Goal: Information Seeking & Learning: Learn about a topic

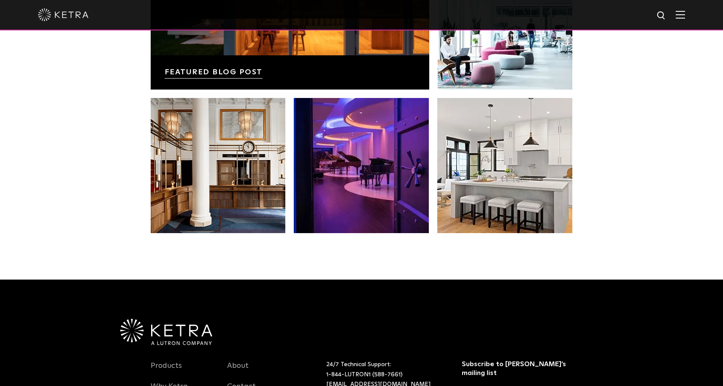
scroll to position [1773, 0]
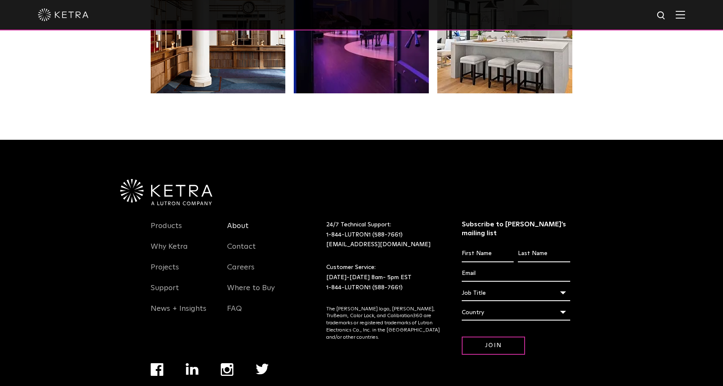
click at [239, 221] on link "About" at bounding box center [238, 230] width 22 height 19
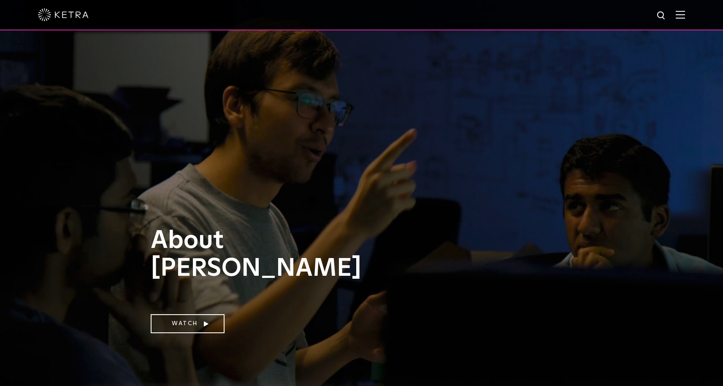
click at [684, 14] on img at bounding box center [680, 15] width 9 height 8
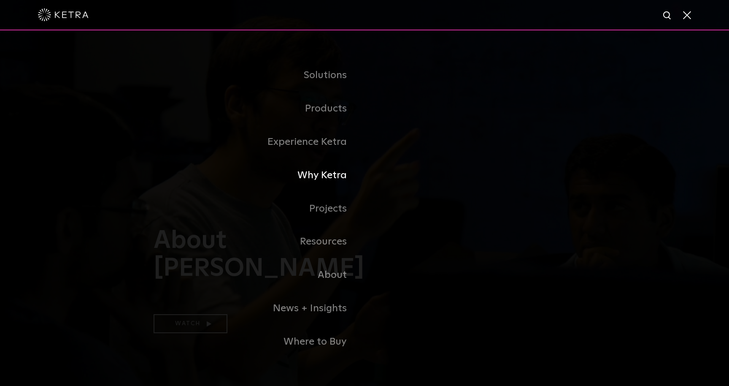
click at [315, 173] on link "Why Ketra" at bounding box center [259, 175] width 211 height 33
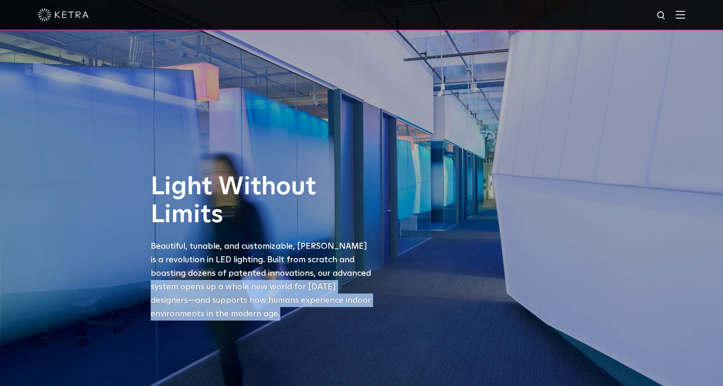
drag, startPoint x: 322, startPoint y: 274, endPoint x: 332, endPoint y: 311, distance: 38.4
click at [332, 311] on p "Beautiful, tunable, and customizable, Ketra is a revolution in LED lighting. Bu…" at bounding box center [263, 279] width 224 height 81
copy p "opens up a whole new world for today’s designers —and supports how humans exper…"
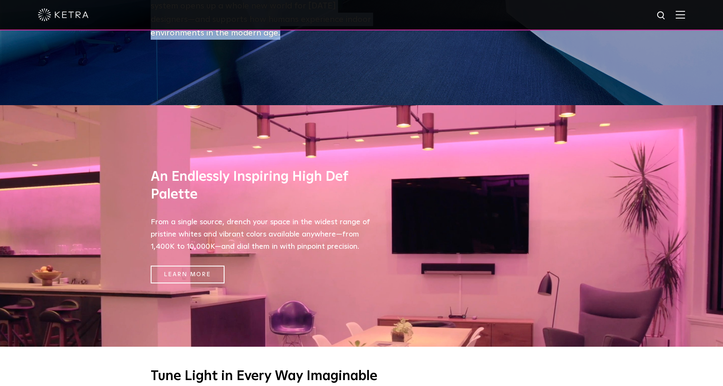
scroll to position [293, 0]
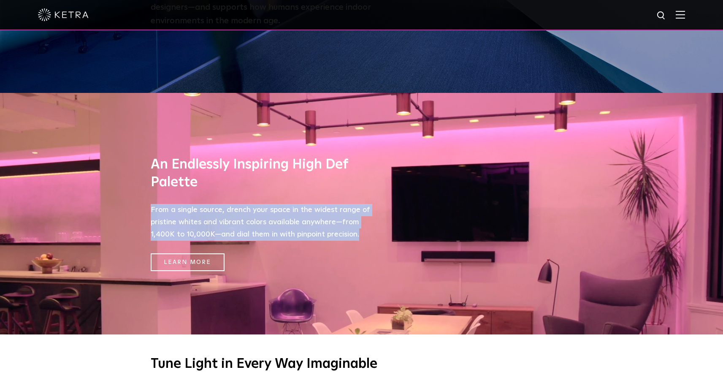
drag, startPoint x: 150, startPoint y: 210, endPoint x: 362, endPoint y: 232, distance: 212.6
click at [362, 232] on p "From a single source, drench your space in the widest range of pristine whites …" at bounding box center [260, 222] width 219 height 36
copy p "From a single source, drench your space in the widest range of pristine whites …"
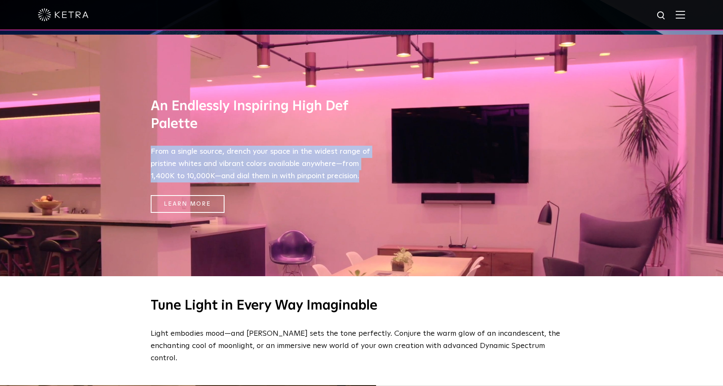
scroll to position [471, 0]
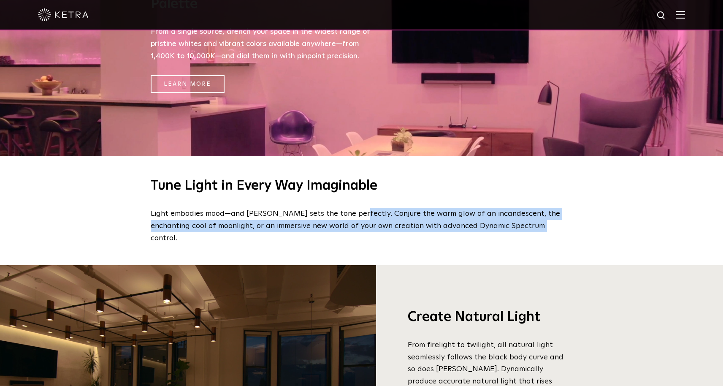
drag, startPoint x: 349, startPoint y: 213, endPoint x: 519, endPoint y: 223, distance: 170.8
click at [519, 223] on p "Light embodies mood—and Ketra sets the tone perfectly. Conjure the warm glow of…" at bounding box center [360, 226] width 418 height 36
copy p "Conjure the warm glow of an incandescent, the enchanting cool of moonlight, or …"
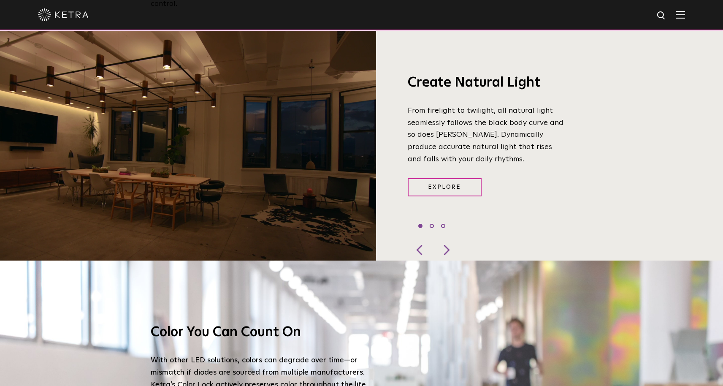
scroll to position [728, 0]
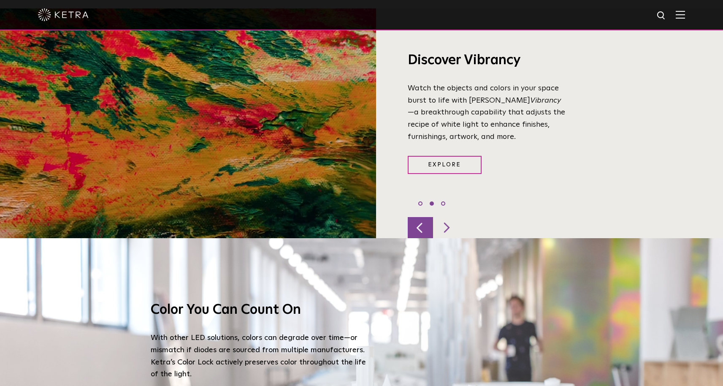
click at [421, 217] on div at bounding box center [420, 227] width 25 height 21
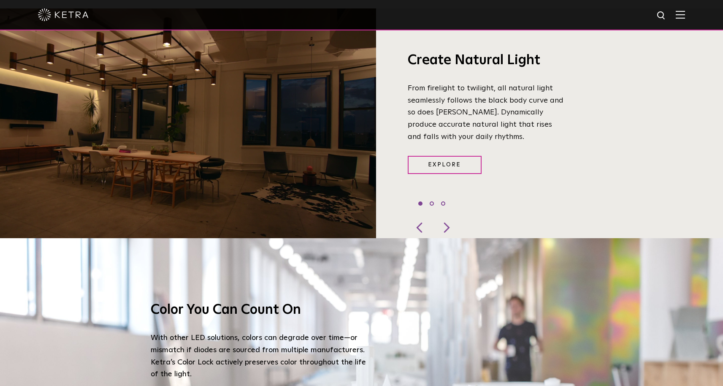
click at [459, 100] on p "From firelight to twilight, all natural light seamlessly follows the black body…" at bounding box center [487, 112] width 158 height 61
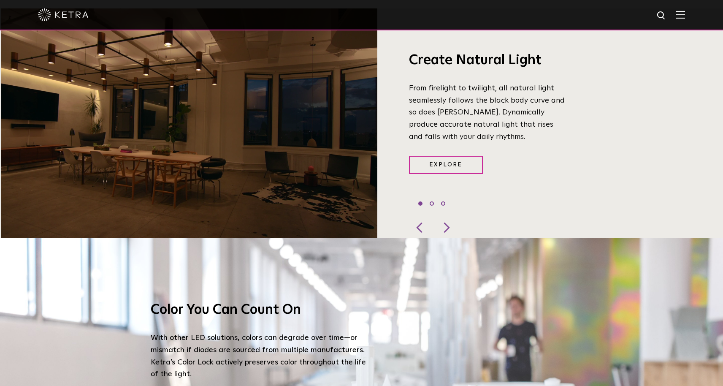
drag, startPoint x: 459, startPoint y: 98, endPoint x: 469, endPoint y: 113, distance: 18.0
click at [469, 114] on p "From firelight to twilight, all natural light seamlessly follows the black body…" at bounding box center [488, 112] width 158 height 61
click at [460, 100] on p "From firelight to twilight, all natural light seamlessly follows the black body…" at bounding box center [488, 112] width 158 height 61
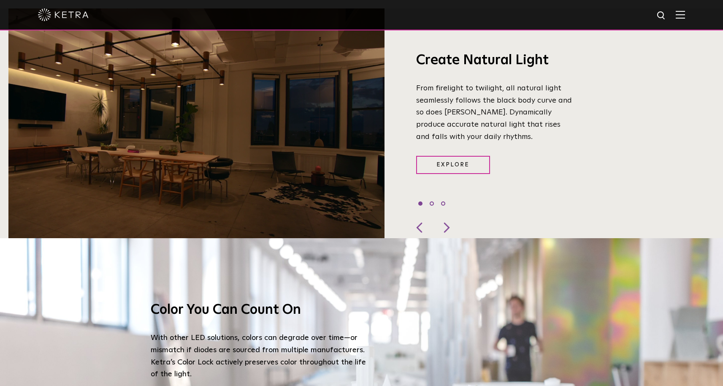
drag, startPoint x: 461, startPoint y: 97, endPoint x: 479, endPoint y: 102, distance: 18.3
click at [479, 102] on p "From firelight to twilight, all natural light seamlessly follows the black body…" at bounding box center [495, 112] width 158 height 61
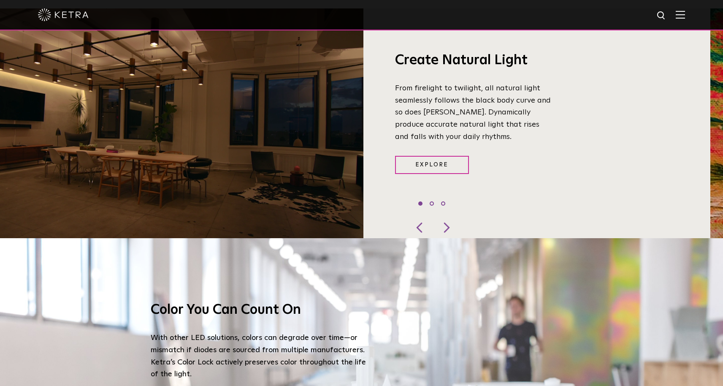
drag, startPoint x: 455, startPoint y: 124, endPoint x: 442, endPoint y: 124, distance: 13.1
click at [442, 124] on p "From firelight to twilight, all natural light seamlessly follows the black body…" at bounding box center [474, 112] width 158 height 61
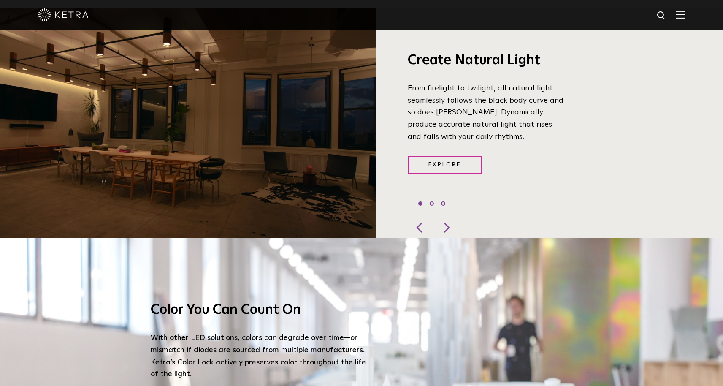
click at [458, 98] on p "From firelight to twilight, all natural light seamlessly follows the black body…" at bounding box center [487, 112] width 158 height 61
click at [460, 97] on p "From firelight to twilight, all natural light seamlessly follows the black body…" at bounding box center [487, 112] width 158 height 61
click at [447, 217] on div at bounding box center [445, 227] width 25 height 21
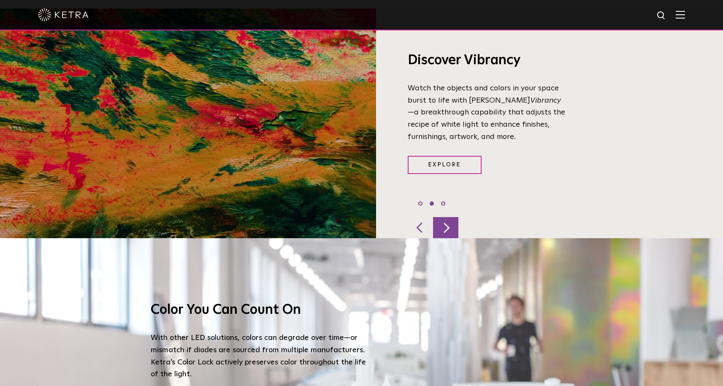
click at [447, 217] on div at bounding box center [445, 227] width 25 height 21
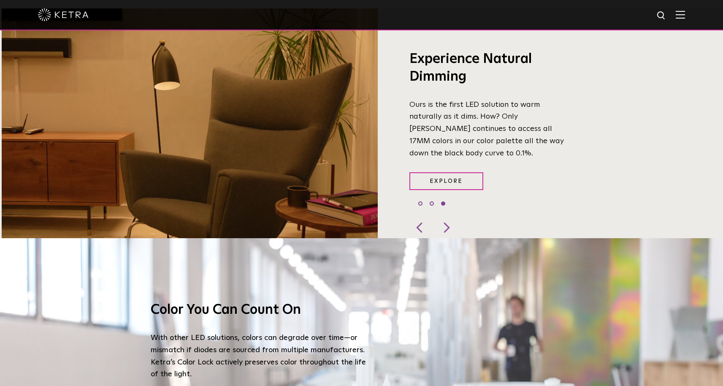
drag, startPoint x: 408, startPoint y: 92, endPoint x: 421, endPoint y: 108, distance: 21.3
click at [421, 108] on p "Ours is the first LED solution to warm naturally as it dims. How? Only Ketra co…" at bounding box center [488, 129] width 158 height 61
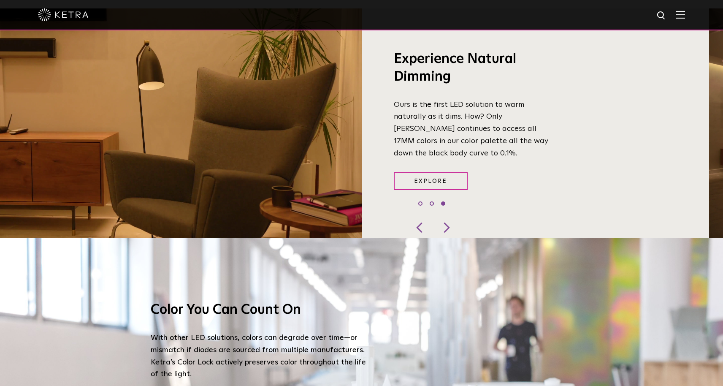
drag, startPoint x: 457, startPoint y: 142, endPoint x: 442, endPoint y: 138, distance: 14.8
click at [442, 138] on p "Ours is the first LED solution to warm naturally as it dims. How? Only Ketra co…" at bounding box center [473, 129] width 158 height 61
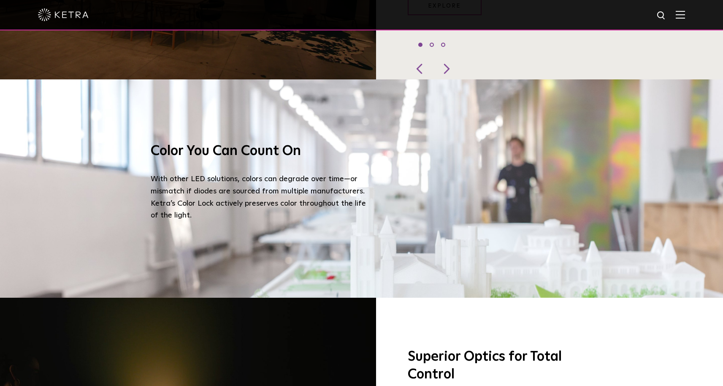
scroll to position [597, 0]
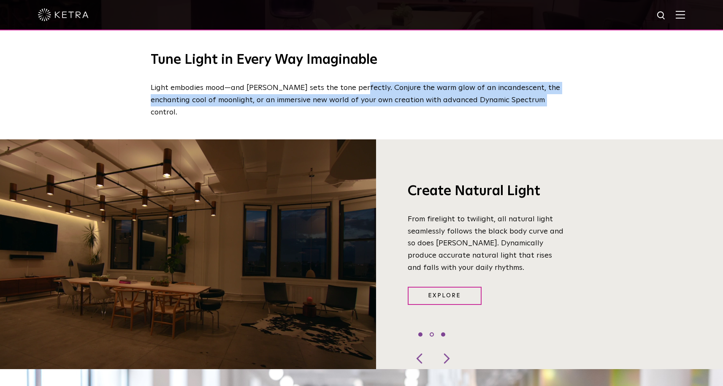
click at [442, 332] on li "3" at bounding box center [443, 334] width 4 height 4
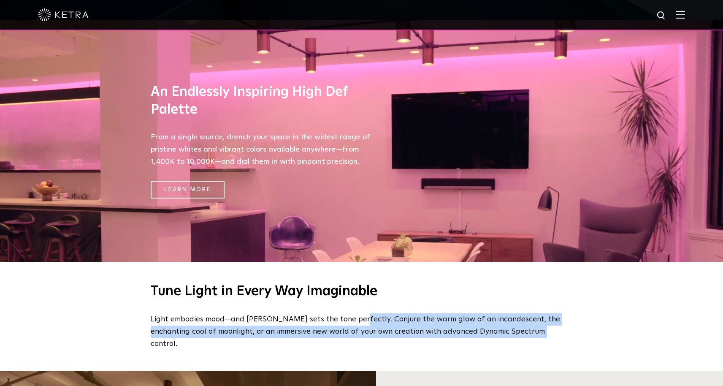
scroll to position [376, 0]
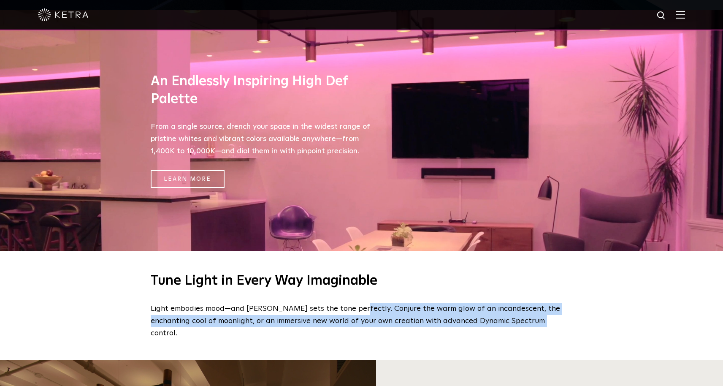
click at [389, 320] on p "Light embodies mood—and Ketra sets the tone perfectly. Conjure the warm glow of…" at bounding box center [360, 321] width 418 height 36
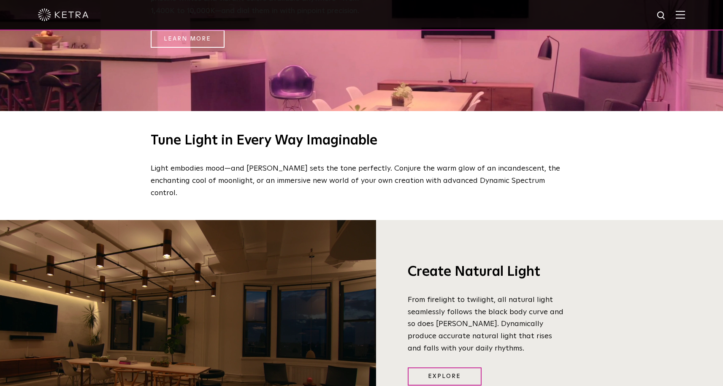
scroll to position [501, 0]
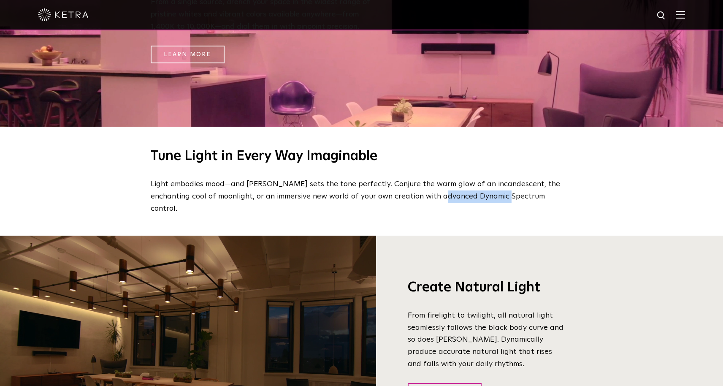
drag, startPoint x: 418, startPoint y: 195, endPoint x: 483, endPoint y: 197, distance: 65.4
click at [483, 197] on p "Light embodies mood—and Ketra sets the tone perfectly. Conjure the warm glow of…" at bounding box center [360, 196] width 418 height 36
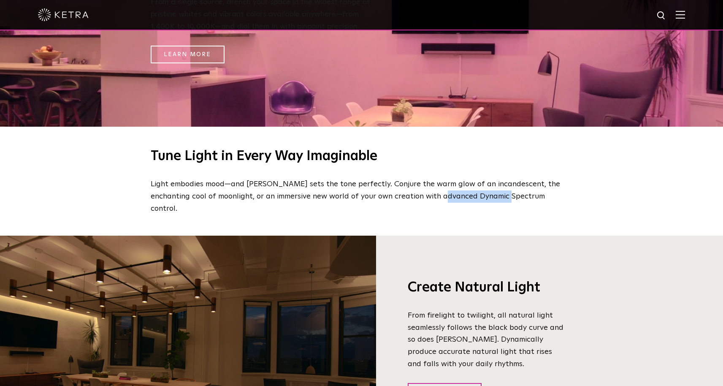
copy p "Dynamic Spectrum"
click at [667, 14] on img at bounding box center [661, 16] width 11 height 11
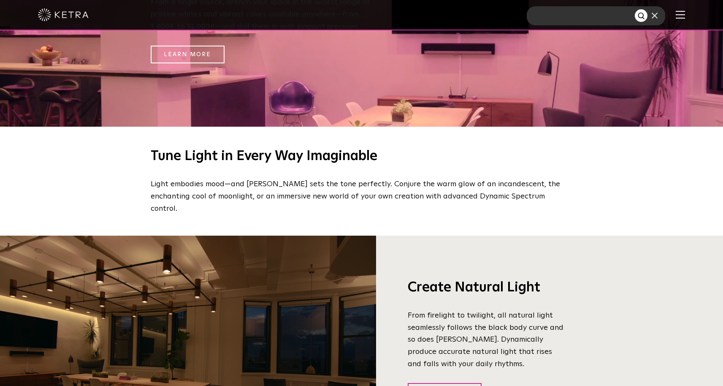
paste input "Dynamic Spectrum"
type input "Dynamic Spectrum"
click at [635, 9] on button "Search" at bounding box center [641, 15] width 13 height 13
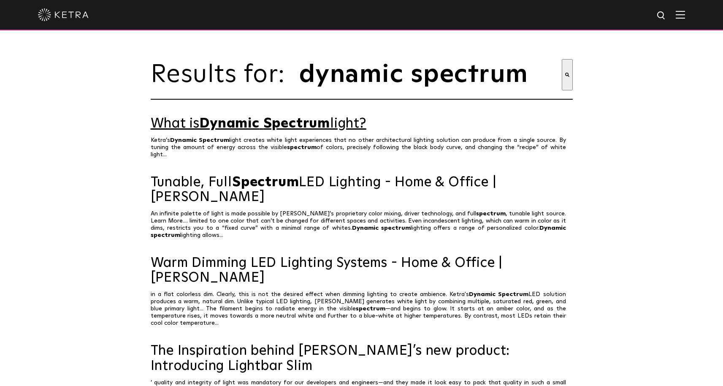
click at [337, 122] on link "What is Dynamic Spectrum light?" at bounding box center [362, 123] width 422 height 15
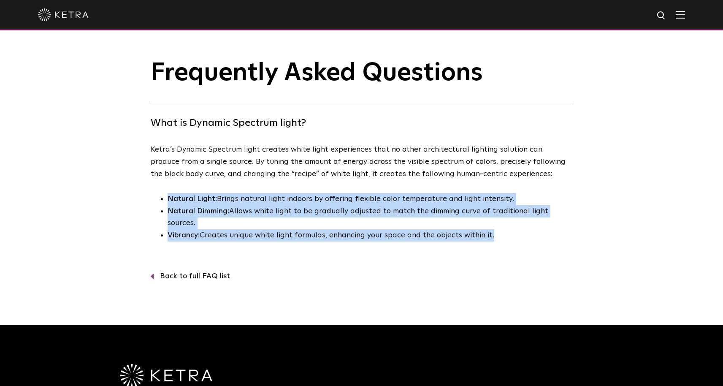
drag, startPoint x: 494, startPoint y: 223, endPoint x: 169, endPoint y: 195, distance: 326.6
click at [169, 195] on ul "Natural Light: Brings natural light indoors by offering flexible color temperat…" at bounding box center [362, 217] width 422 height 49
copy ul "Natural Light: Brings natural light indoors by offering flexible color temperat…"
